Goal: Task Accomplishment & Management: Use online tool/utility

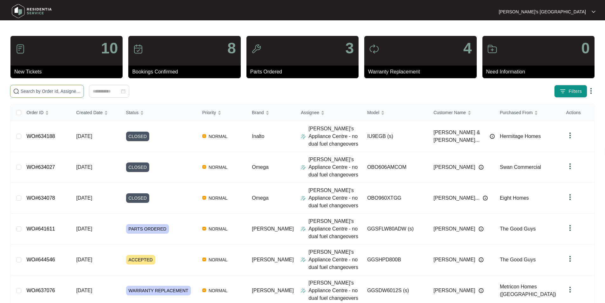
click at [78, 92] on input "text" at bounding box center [51, 91] width 60 height 7
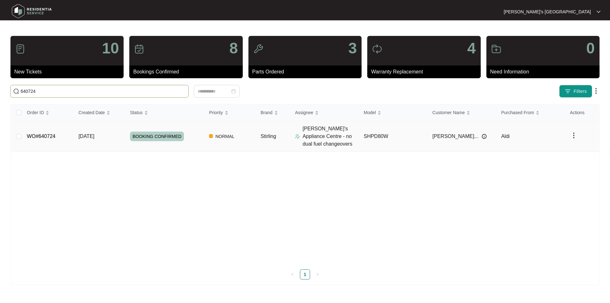
type input "640724"
click at [46, 138] on link "WO#640724" at bounding box center [41, 135] width 29 height 5
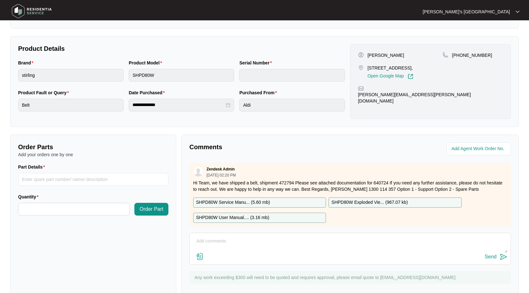
scroll to position [128, 0]
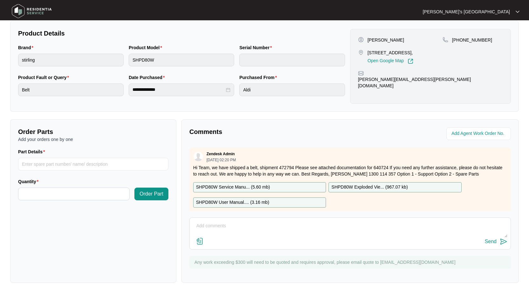
click at [201, 241] on img at bounding box center [200, 242] width 8 height 8
click at [0, 0] on input "file" at bounding box center [0, 0] width 0 height 0
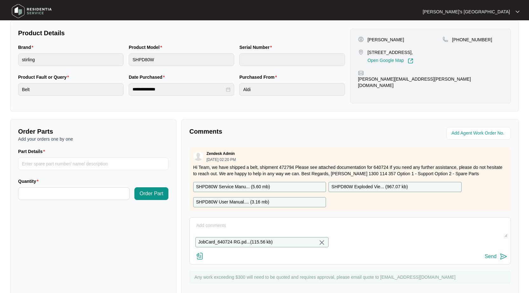
click at [238, 228] on textarea at bounding box center [350, 229] width 315 height 17
type textarea "Please see quote/parts request attached"
click at [492, 260] on div "Send" at bounding box center [491, 257] width 12 height 6
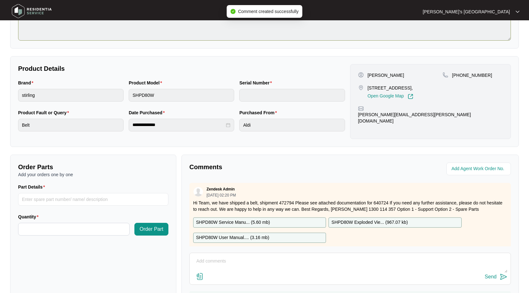
scroll to position [0, 0]
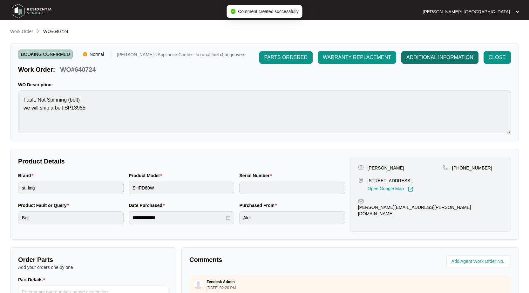
click at [428, 61] on button "ADDITIONAL INFORMATION" at bounding box center [439, 57] width 77 height 13
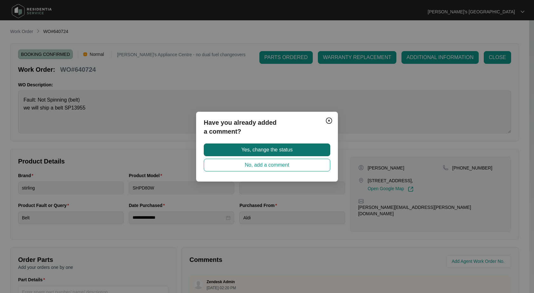
drag, startPoint x: 232, startPoint y: 146, endPoint x: 239, endPoint y: 146, distance: 7.0
click at [232, 146] on button "Yes, change the status" at bounding box center [267, 150] width 126 height 13
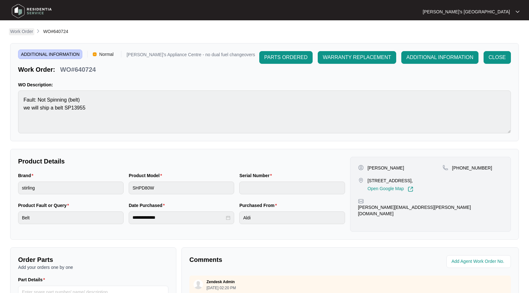
click at [18, 29] on p "Work Order" at bounding box center [21, 31] width 23 height 6
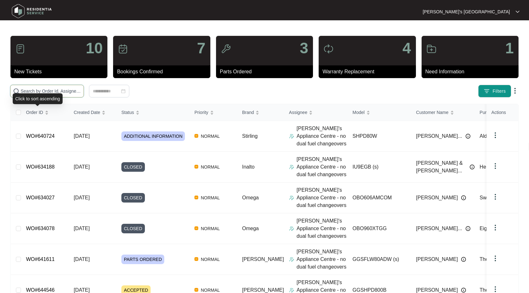
click at [57, 92] on input "text" at bounding box center [51, 91] width 60 height 7
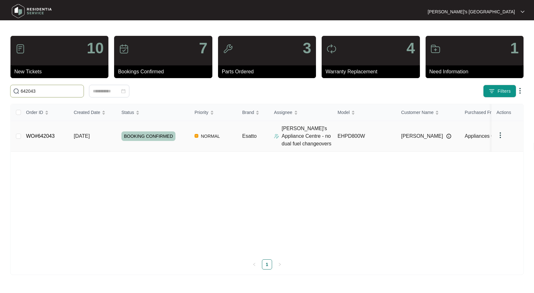
type input "642043"
click at [45, 136] on link "WO#642043" at bounding box center [40, 135] width 29 height 5
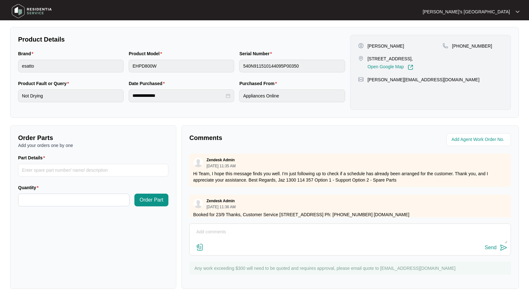
scroll to position [127, 0]
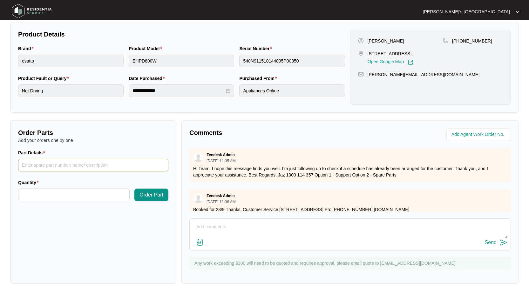
click at [100, 163] on input "Part Details" at bounding box center [93, 165] width 150 height 13
paste input "SP21051"
type input "SP21051 impellor"
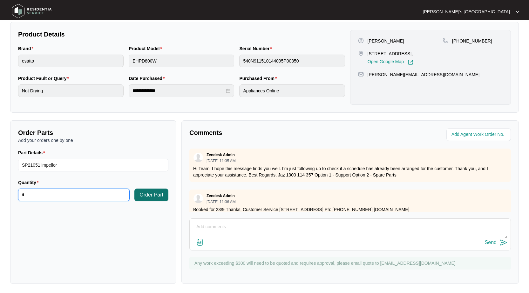
type input "*"
click at [155, 197] on span "Order Part" at bounding box center [152, 195] width 24 height 8
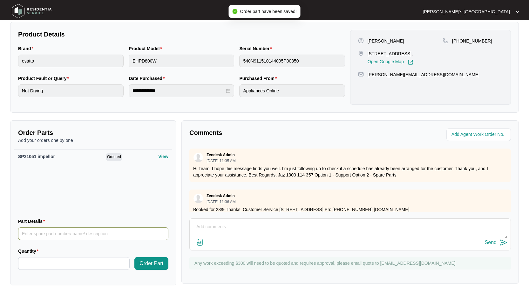
click at [54, 231] on input "Part Details" at bounding box center [93, 234] width 150 height 13
paste input "SP21050"
type input "SP21050 motor"
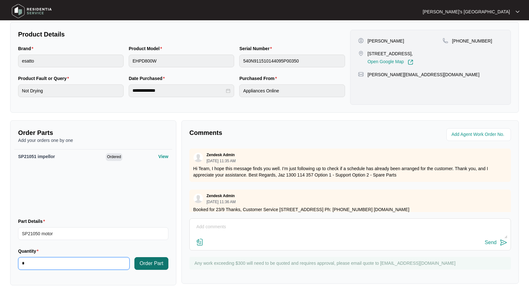
type input "*"
click at [155, 262] on span "Order Part" at bounding box center [152, 264] width 24 height 8
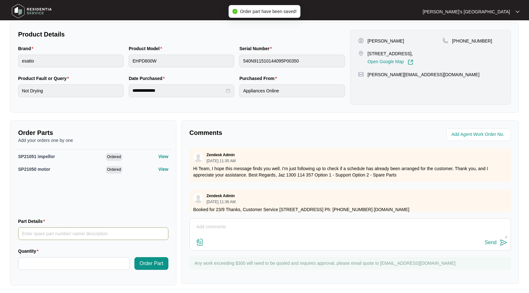
click at [103, 238] on input "Part Details" at bounding box center [93, 234] width 150 height 13
paste input "12138200006315"
type input "12138200006315 support"
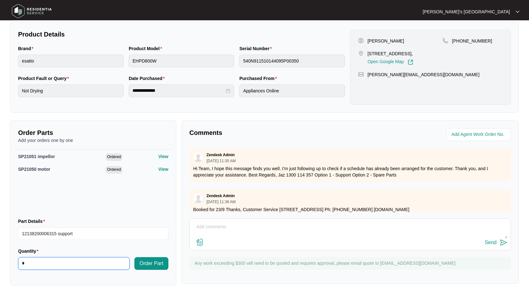
type input "*"
click at [131, 263] on div "Quantity *" at bounding box center [74, 263] width 117 height 30
click at [140, 265] on span "Order Part" at bounding box center [152, 264] width 24 height 8
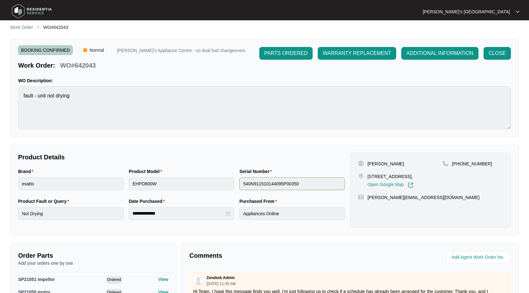
scroll to position [0, 0]
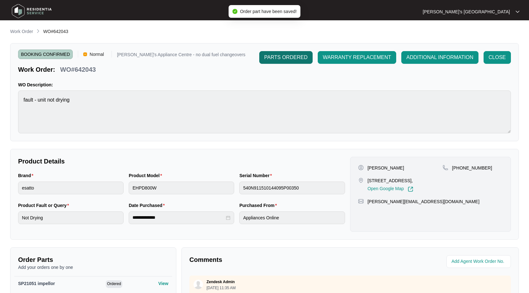
click at [297, 60] on span "PARTS ORDERED" at bounding box center [285, 58] width 43 height 8
